Goal: Information Seeking & Learning: Learn about a topic

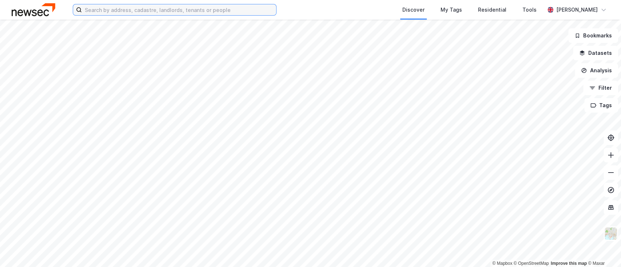
click at [151, 9] on input at bounding box center [179, 9] width 194 height 11
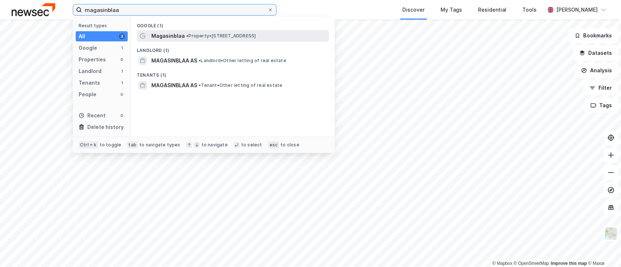
type input "magasinblaa"
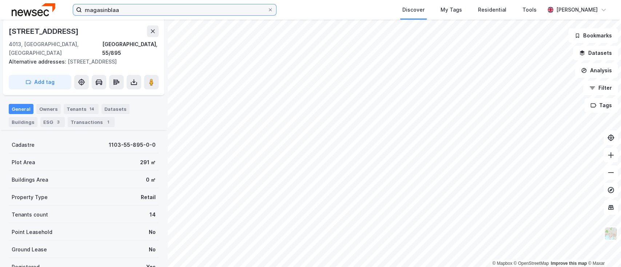
scroll to position [82, 0]
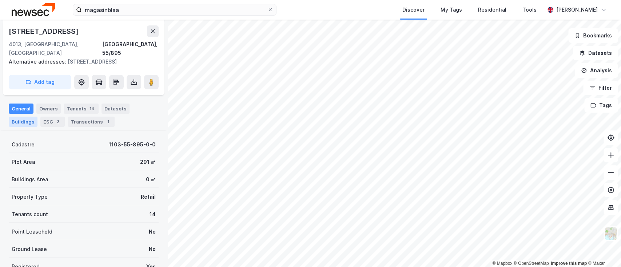
click at [29, 117] on div "Buildings" at bounding box center [23, 122] width 29 height 10
